Goal: Transaction & Acquisition: Obtain resource

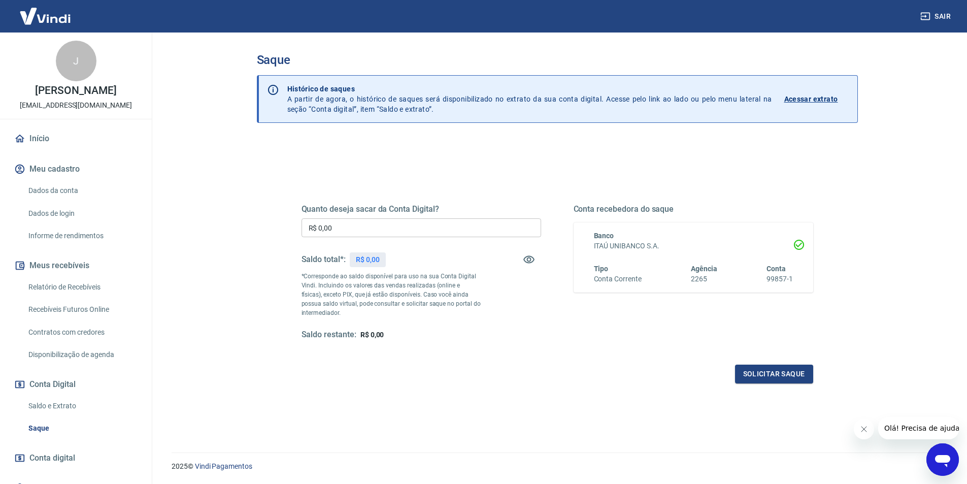
click at [429, 230] on input "R$ 0,00" at bounding box center [421, 227] width 240 height 19
type input "R$ 888,01"
click at [770, 374] on button "Solicitar saque" at bounding box center [774, 373] width 78 height 19
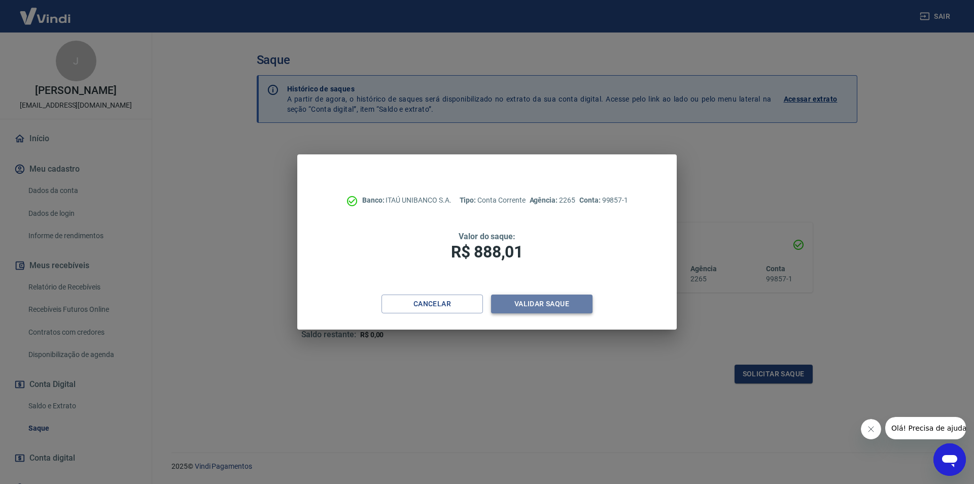
click at [544, 304] on button "Validar saque" at bounding box center [541, 303] width 101 height 19
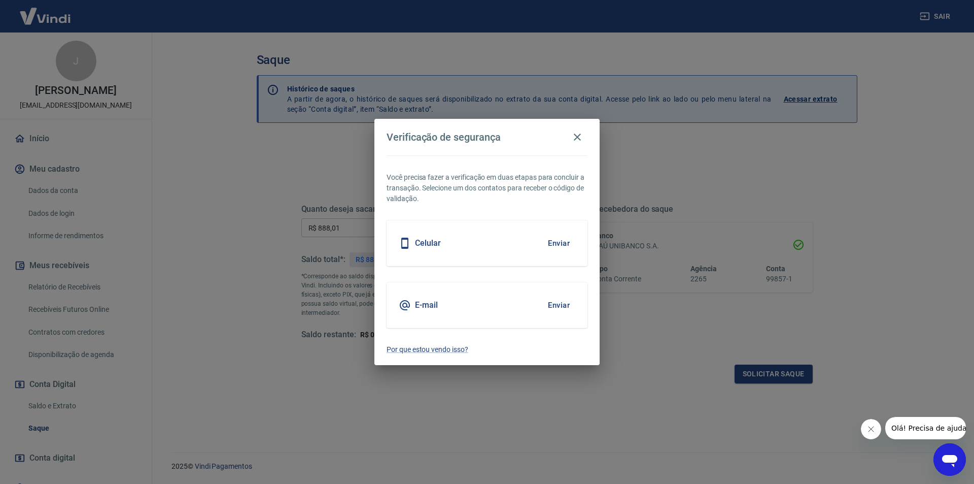
click at [563, 241] on button "Enviar" at bounding box center [558, 242] width 33 height 21
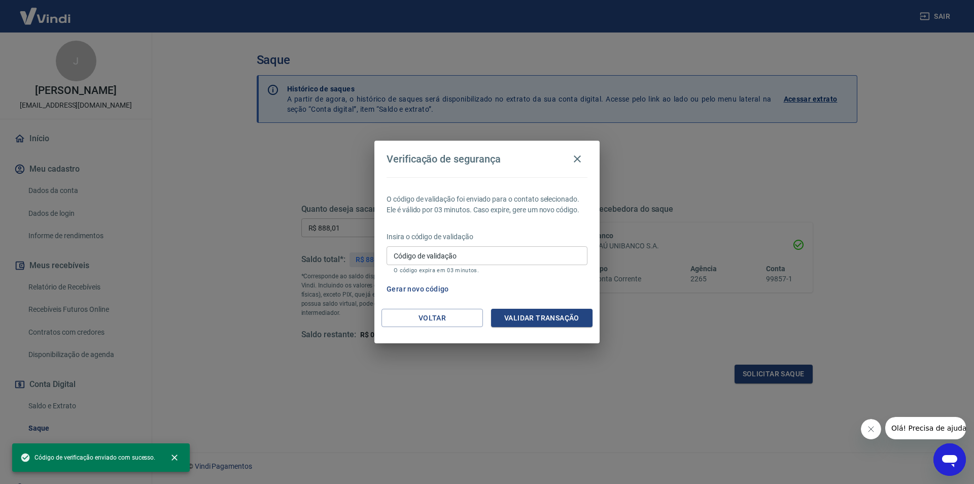
click at [504, 249] on input "Código de validação" at bounding box center [487, 255] width 201 height 19
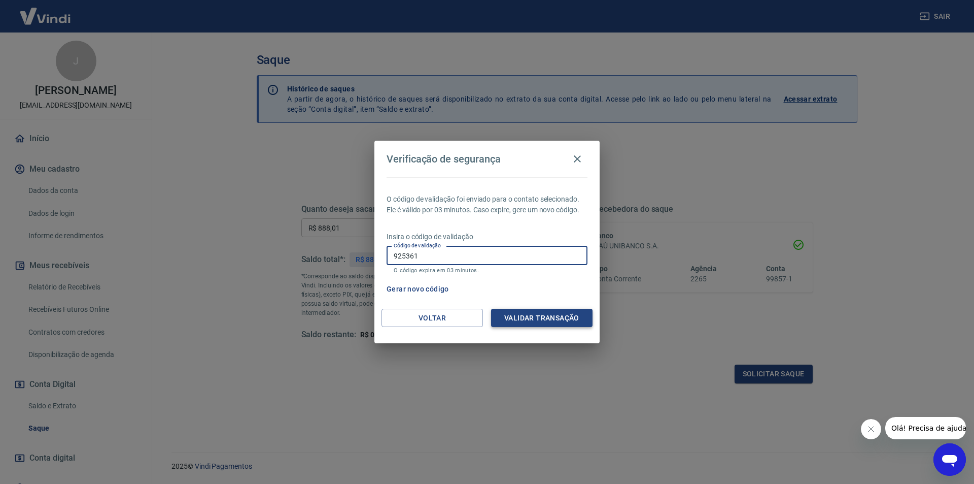
type input "925361"
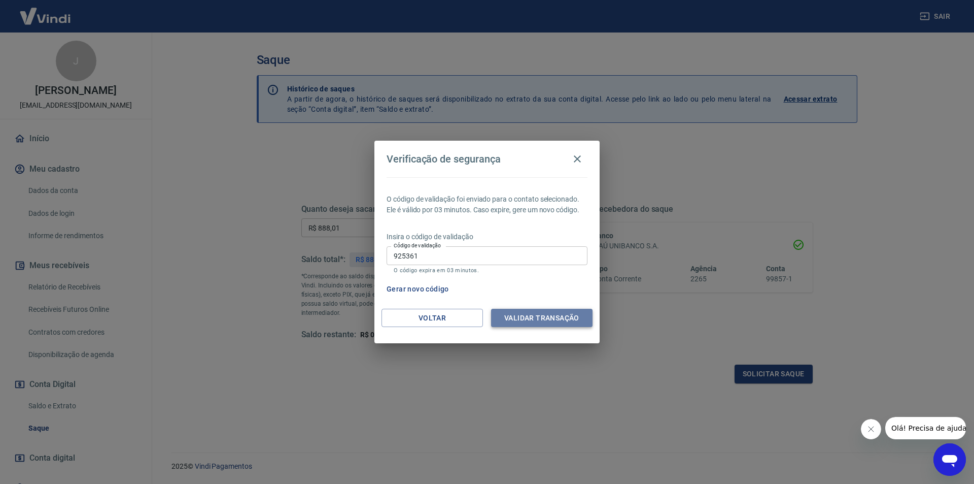
click at [544, 321] on button "Validar transação" at bounding box center [541, 318] width 101 height 19
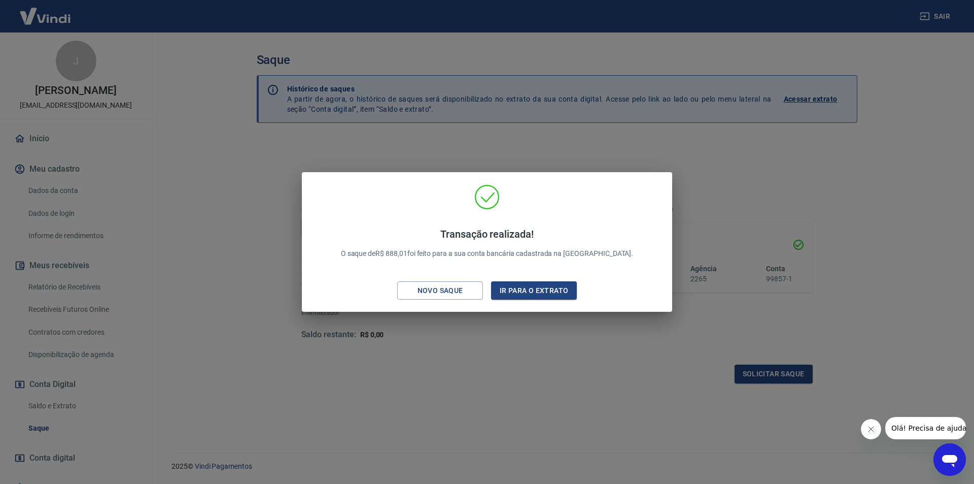
click at [564, 378] on div "Transação realizada! O saque de R$ 888,01 foi feito para a sua conta bancária c…" at bounding box center [487, 242] width 974 height 484
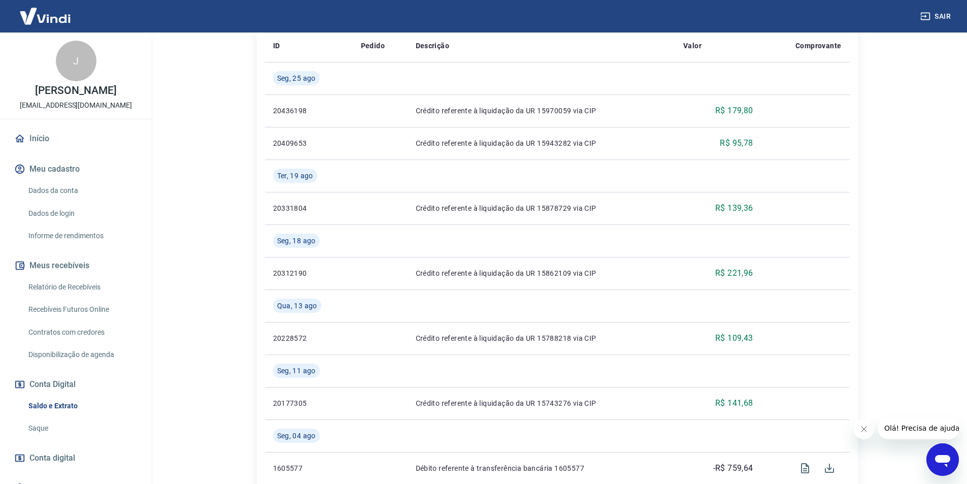
scroll to position [152, 0]
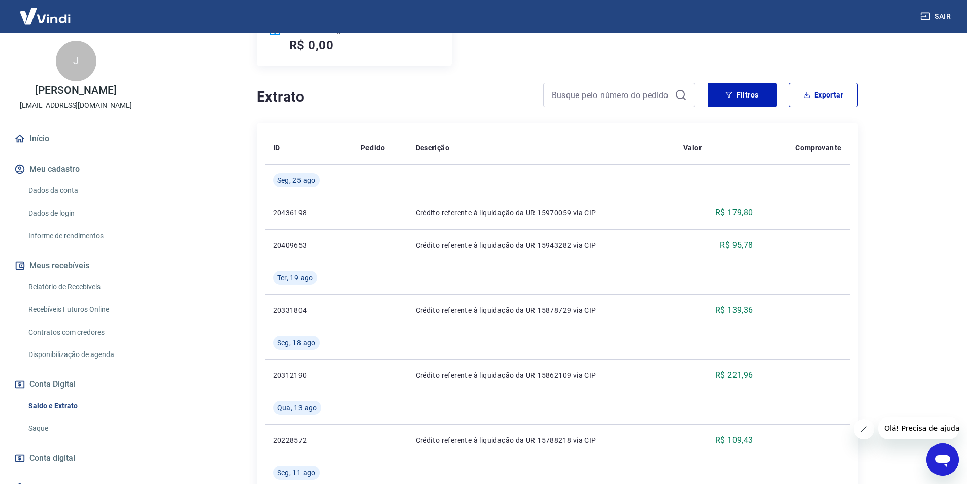
click at [65, 201] on link "Dados da conta" at bounding box center [81, 190] width 115 height 21
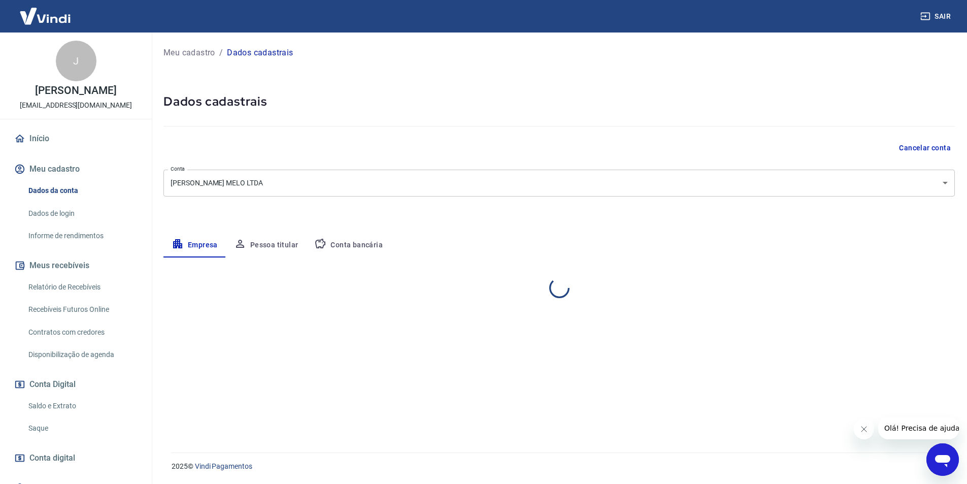
select select "PR"
select select "business"
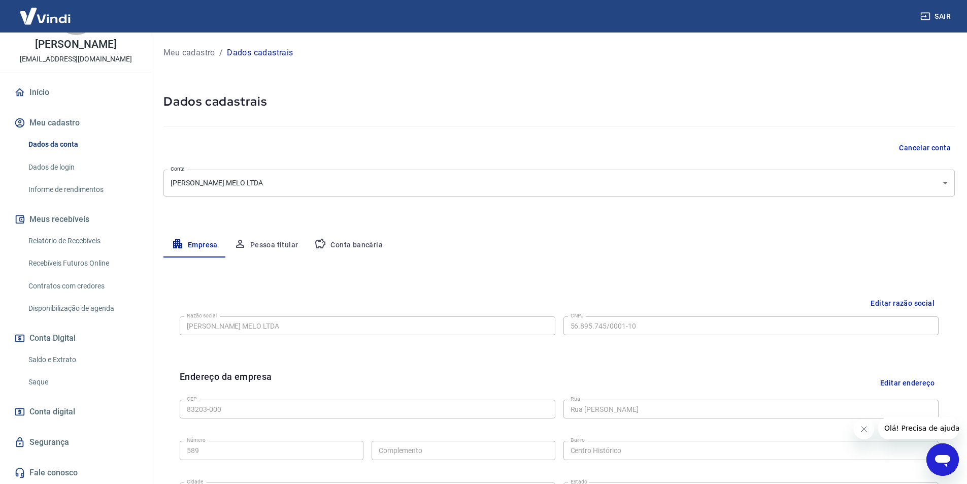
scroll to position [57, 0]
click at [51, 379] on link "Saque" at bounding box center [81, 381] width 115 height 21
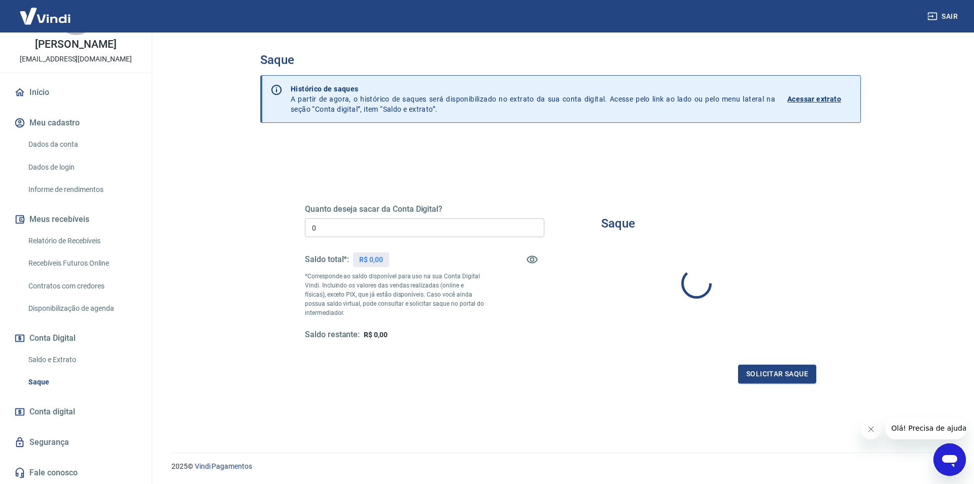
type input "R$ 0,00"
click at [791, 246] on h6 "ITAÚ UNIBANCO S.A." at bounding box center [693, 246] width 199 height 11
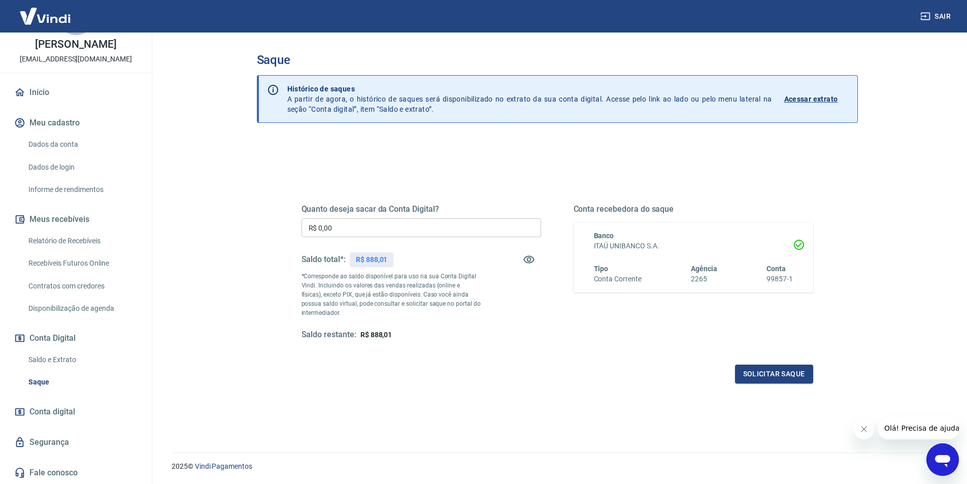
click at [724, 272] on div "Tipo Conta Corrente Agência 2265 Conta 99857-1" at bounding box center [693, 273] width 199 height 21
click at [666, 256] on div "Banco ITAÚ UNIBANCO S.A. Tipo Conta Corrente Agência 2265 Conta 99857-1" at bounding box center [687, 257] width 211 height 54
click at [568, 236] on div "Quanto deseja sacar da Conta Digital? R$ 0,00 ​ Saldo total*: R$ 888,01 *Corres…" at bounding box center [556, 272] width 511 height 136
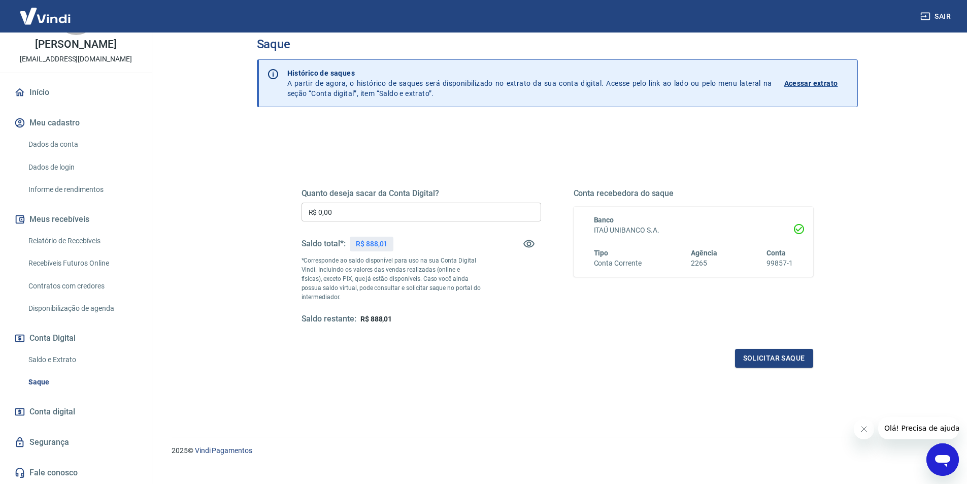
scroll to position [30, 0]
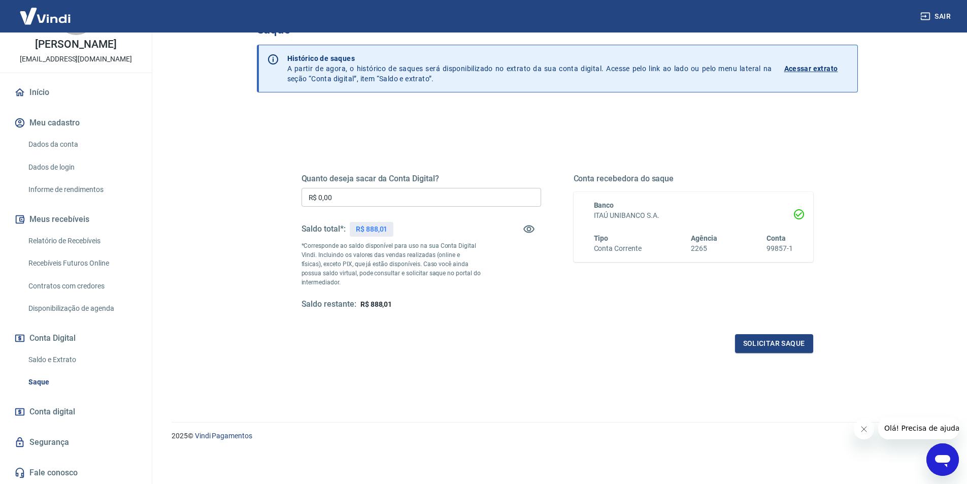
click at [55, 436] on link "Segurança" at bounding box center [75, 442] width 127 height 22
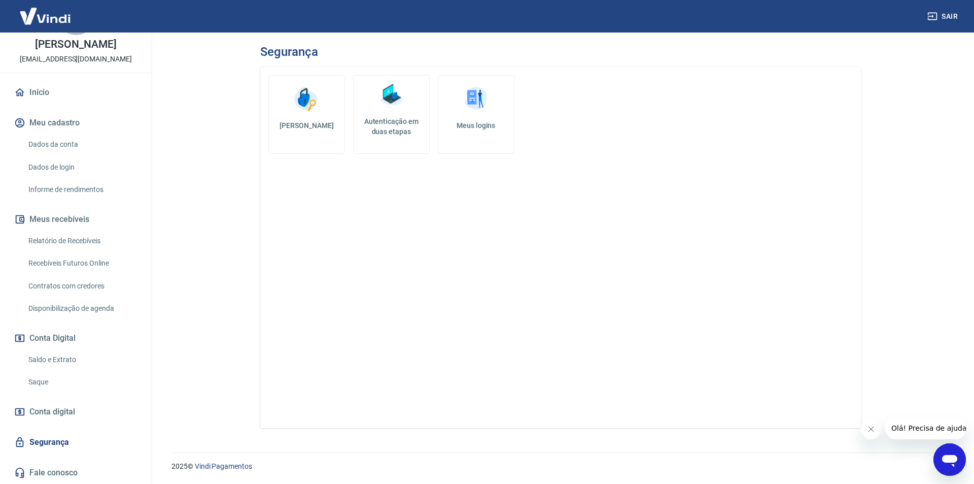
click at [43, 92] on link "Início" at bounding box center [75, 92] width 127 height 22
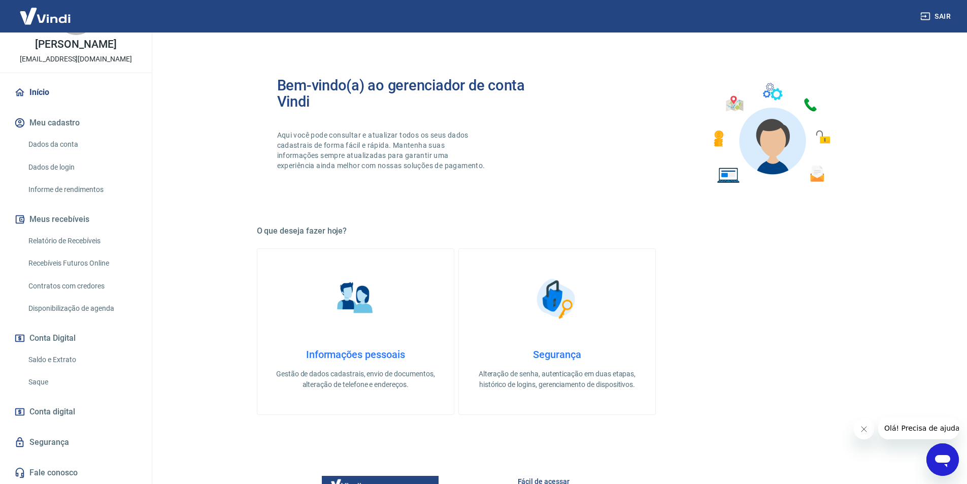
click at [56, 162] on link "Dados de login" at bounding box center [81, 167] width 115 height 21
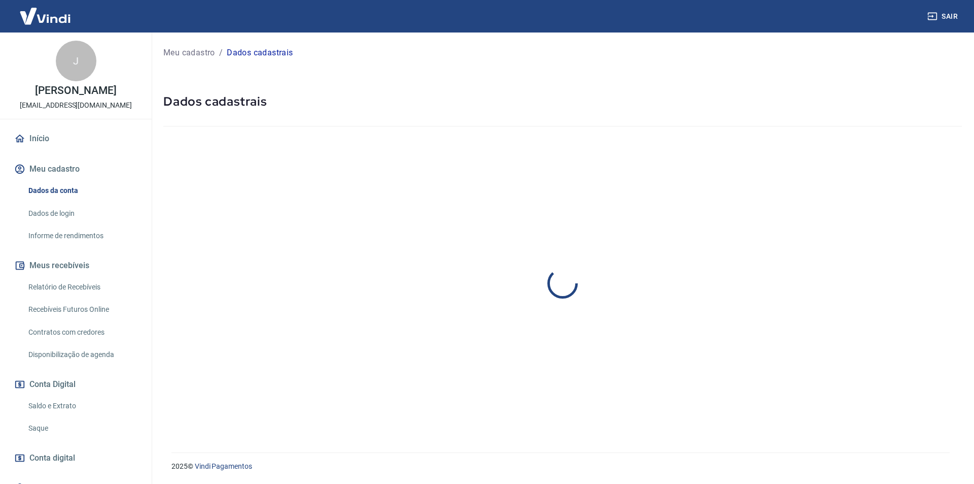
select select "PR"
select select "business"
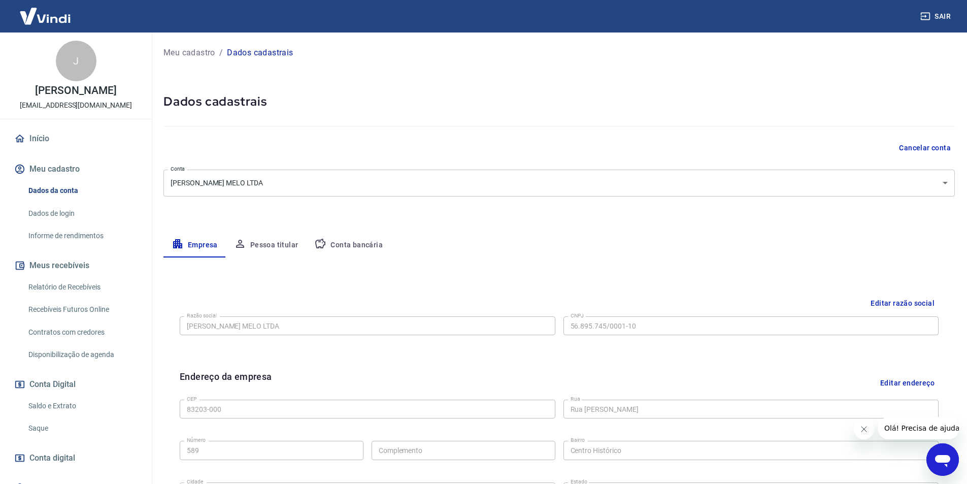
click at [362, 246] on button "Conta bancária" at bounding box center [348, 245] width 85 height 24
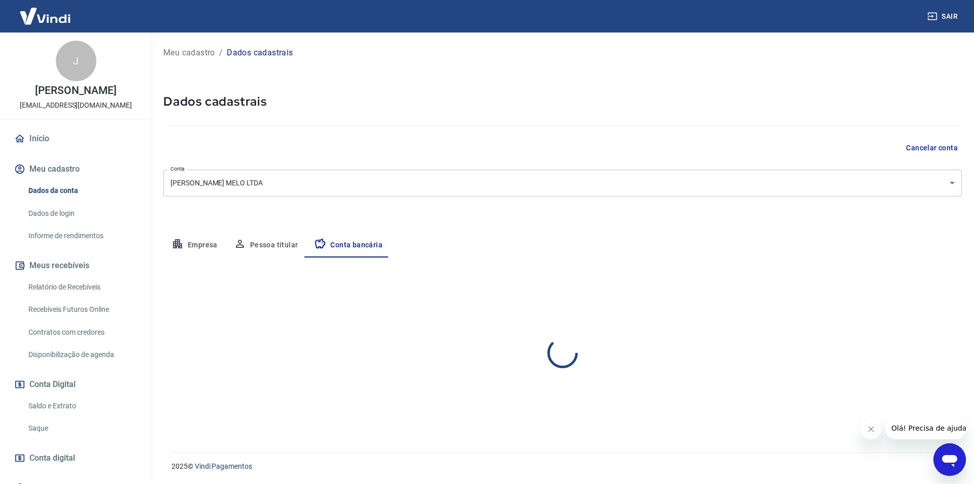
select select "1"
click at [885, 286] on button "Editar conta bancária" at bounding box center [919, 287] width 85 height 19
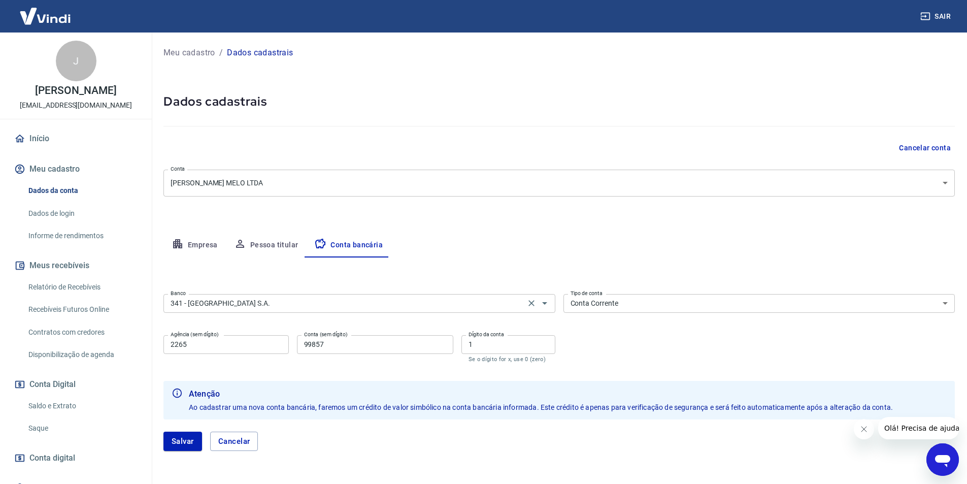
click at [333, 306] on input "341 - ITAÚ UNIBANCO S.A." at bounding box center [344, 303] width 356 height 13
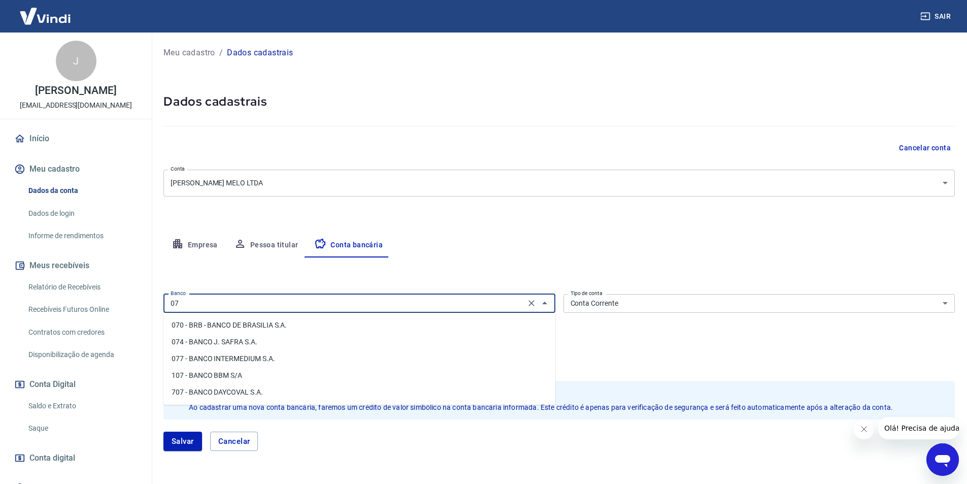
type input "0"
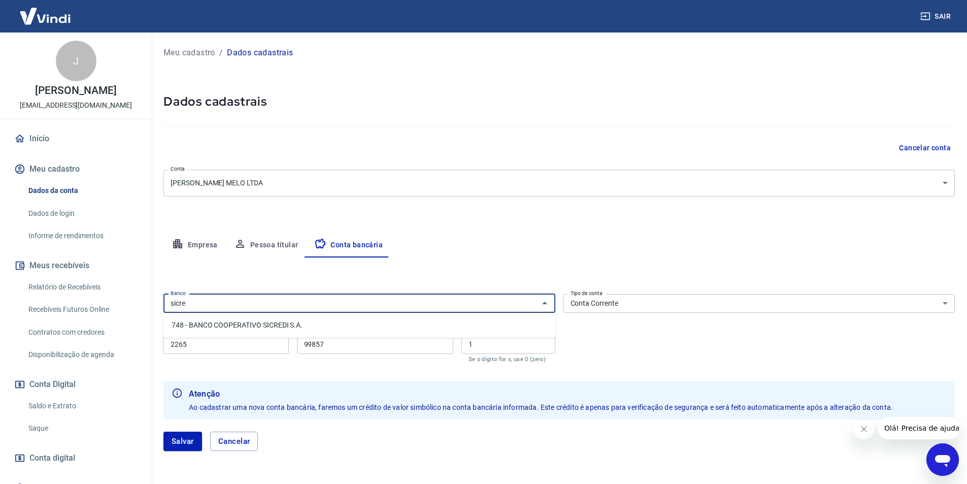
click at [234, 327] on li "748 - BANCO COOPERATIVO SICREDI S.A." at bounding box center [359, 325] width 392 height 17
type input "748 - BANCO COOPERATIVO SICREDI S.A."
click at [226, 344] on input "2265" at bounding box center [225, 344] width 125 height 19
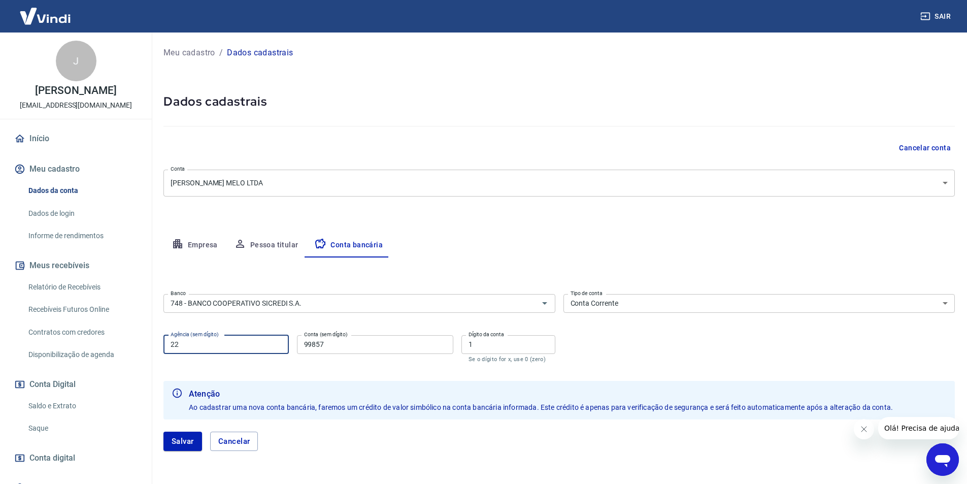
type input "2"
type input "0725"
click at [335, 345] on input "99857" at bounding box center [375, 344] width 156 height 19
type input "76364"
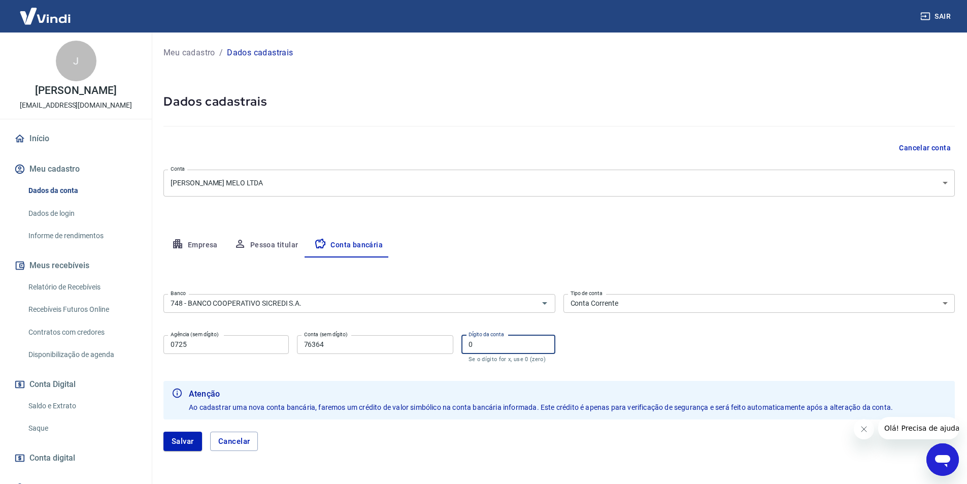
scroll to position [35, 0]
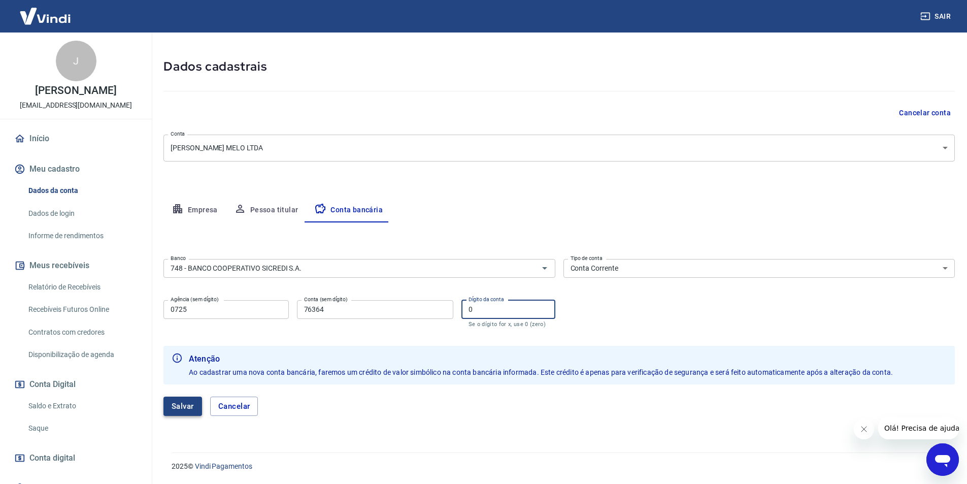
type input "0"
click at [178, 404] on button "Salvar" at bounding box center [182, 405] width 39 height 19
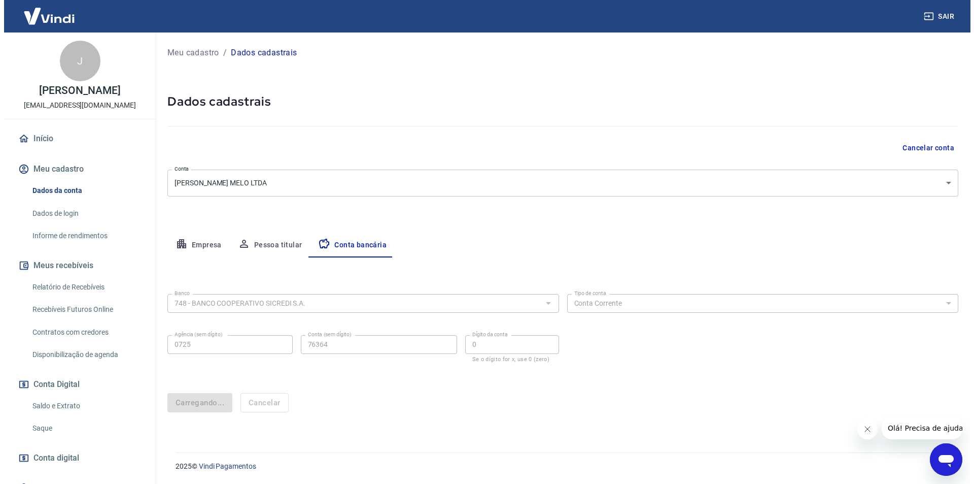
scroll to position [0, 0]
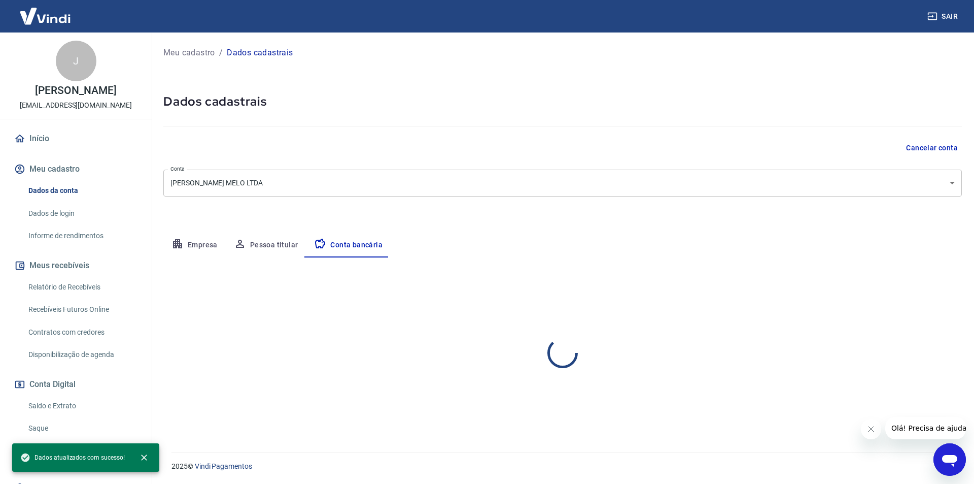
select select "1"
